Goal: Navigation & Orientation: Find specific page/section

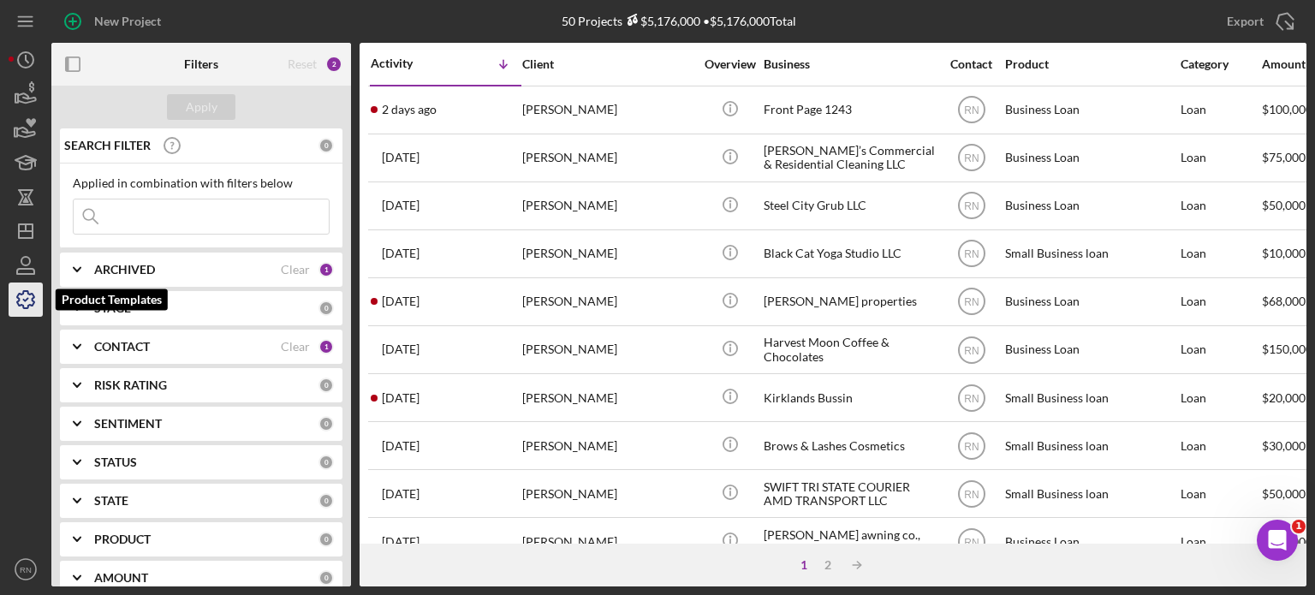
click at [36, 294] on icon "button" at bounding box center [25, 299] width 43 height 43
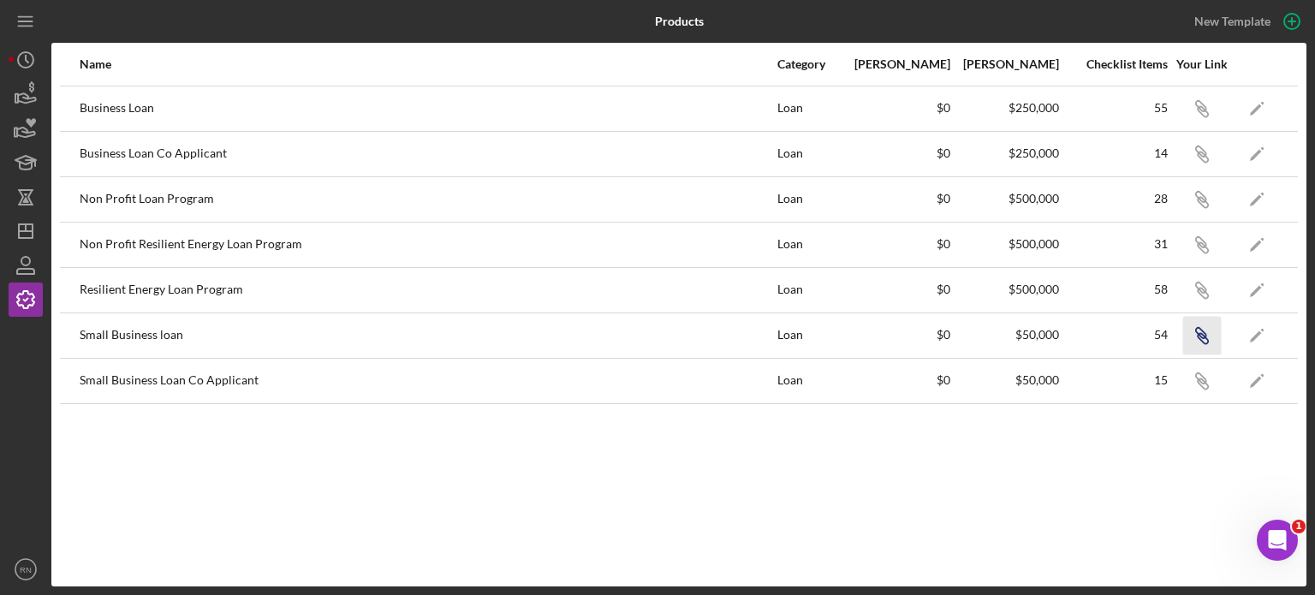
click at [1204, 336] on icon "button" at bounding box center [1203, 338] width 10 height 10
click at [1206, 331] on icon "Icon/Link" at bounding box center [1202, 335] width 39 height 39
